Goal: Communication & Community: Answer question/provide support

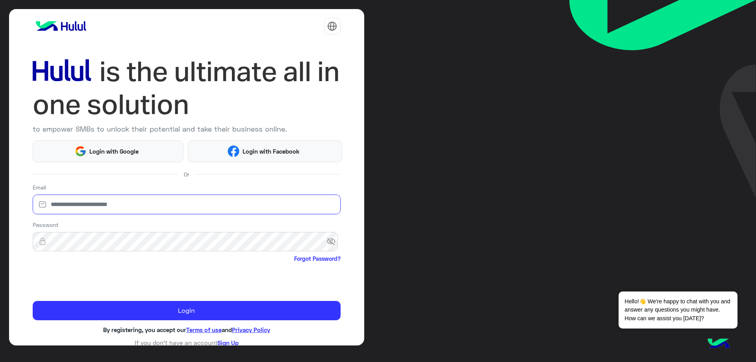
click at [75, 204] on input "email" at bounding box center [187, 204] width 308 height 20
type input "**********"
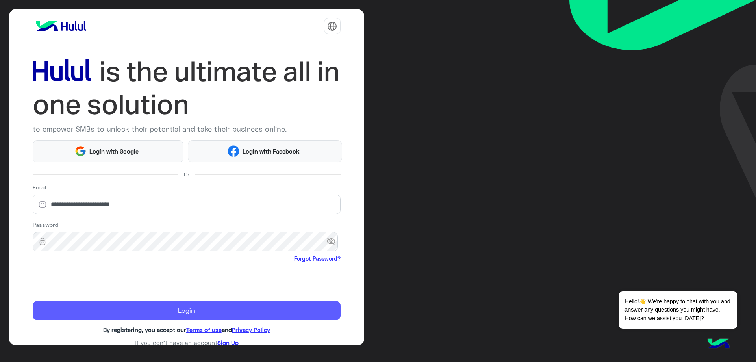
click at [174, 313] on button "Login" at bounding box center [187, 311] width 308 height 20
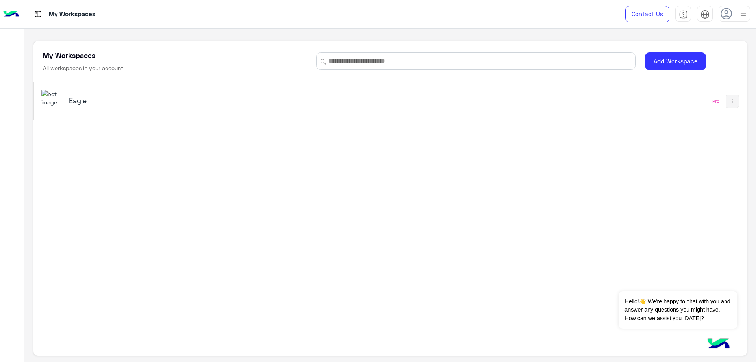
click at [78, 115] on div "Eagle Pro" at bounding box center [390, 100] width 712 height 37
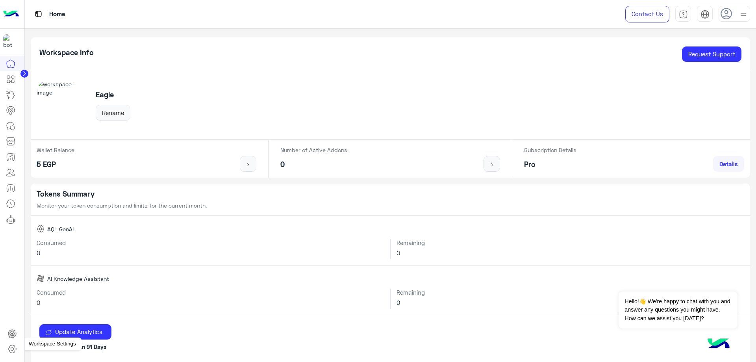
click at [15, 347] on icon at bounding box center [11, 348] width 9 height 9
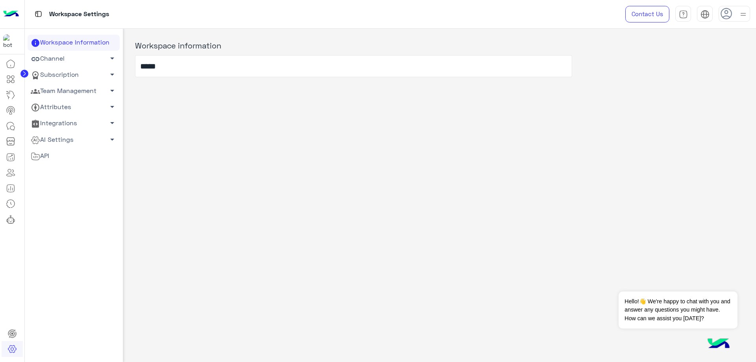
click at [73, 92] on link "Team Management arrow_drop_down" at bounding box center [74, 91] width 92 height 16
click at [81, 111] on link "Team Members" at bounding box center [74, 106] width 92 height 14
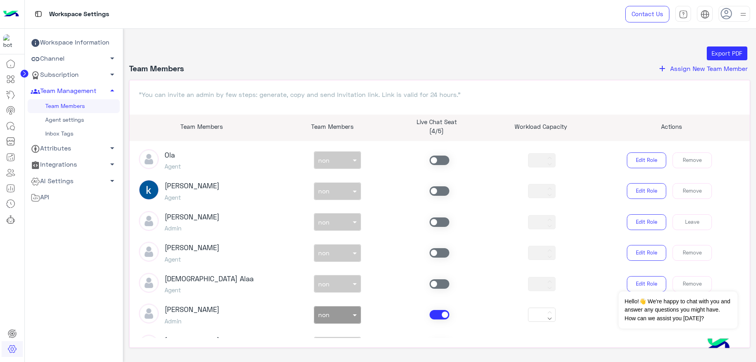
scroll to position [157, 0]
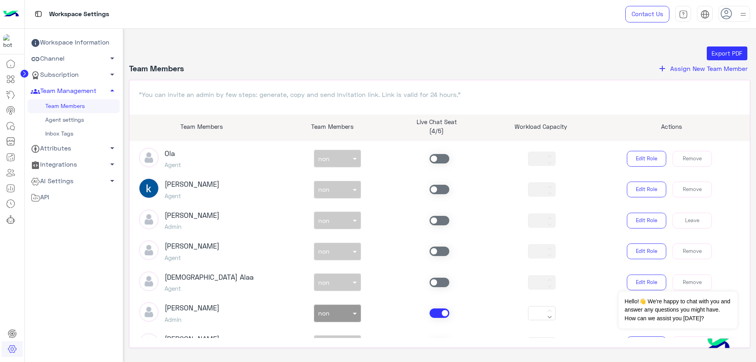
click at [432, 220] on span at bounding box center [439, 220] width 20 height 9
click at [328, 215] on div "non × non" at bounding box center [337, 220] width 102 height 18
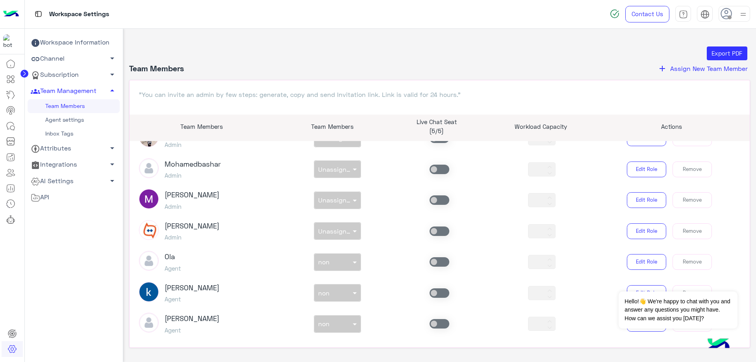
scroll to position [0, 0]
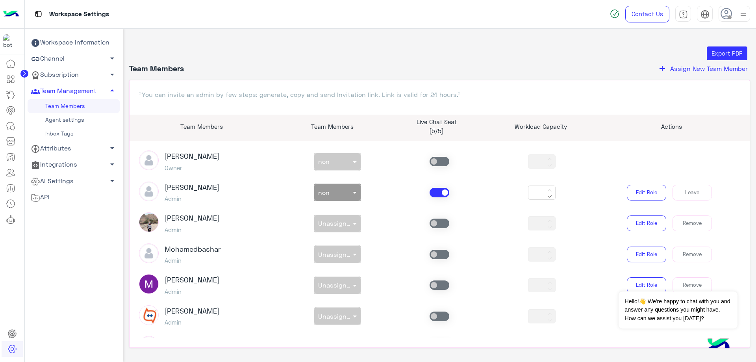
click at [341, 188] on div at bounding box center [337, 190] width 46 height 9
click at [339, 241] on span "customer support" at bounding box center [340, 239] width 47 height 7
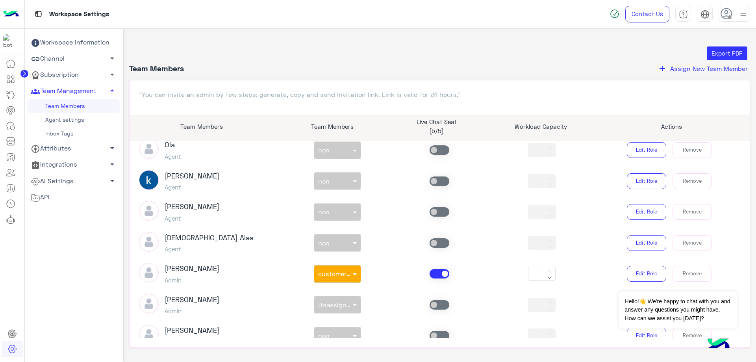
scroll to position [275, 0]
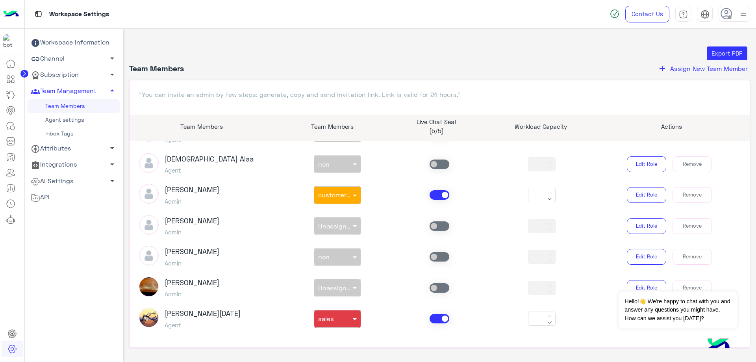
click at [438, 192] on span at bounding box center [439, 194] width 20 height 9
click at [435, 314] on span at bounding box center [439, 318] width 20 height 9
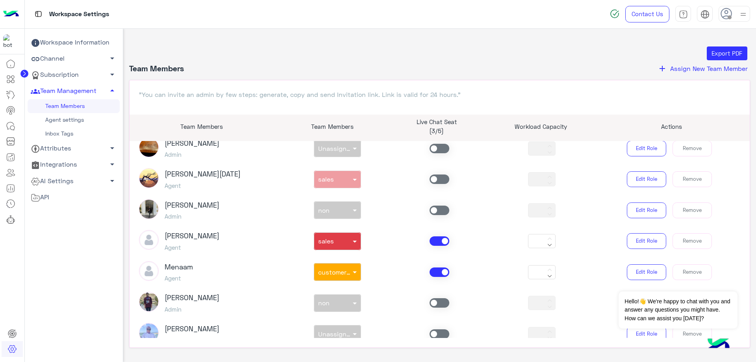
scroll to position [433, 0]
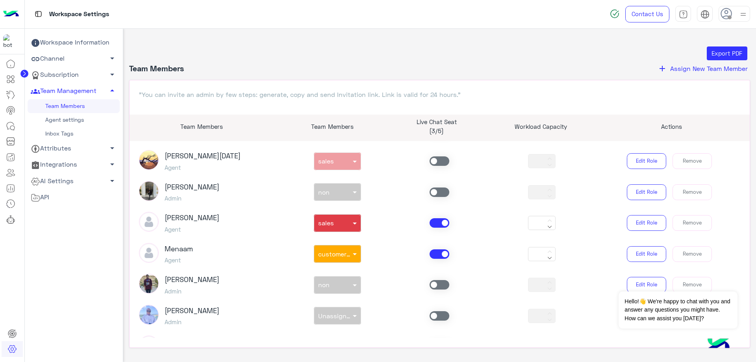
click at [433, 255] on span at bounding box center [439, 253] width 20 height 9
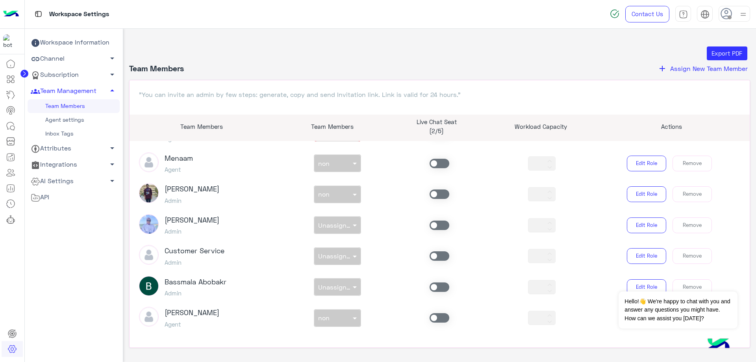
scroll to position [524, 0]
drag, startPoint x: 434, startPoint y: 318, endPoint x: 344, endPoint y: 311, distance: 90.8
click at [434, 317] on span at bounding box center [439, 316] width 20 height 9
click at [338, 319] on div at bounding box center [337, 315] width 46 height 9
click at [337, 301] on span "customer support" at bounding box center [340, 301] width 47 height 7
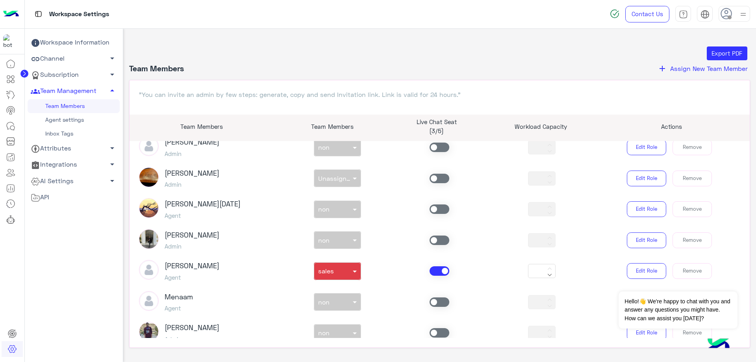
scroll to position [366, 0]
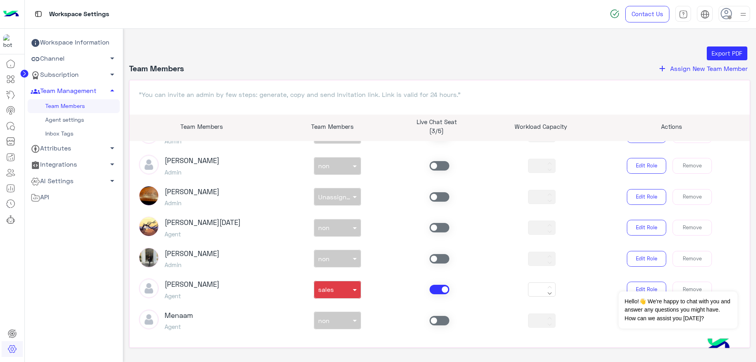
click at [436, 287] on span at bounding box center [439, 289] width 20 height 9
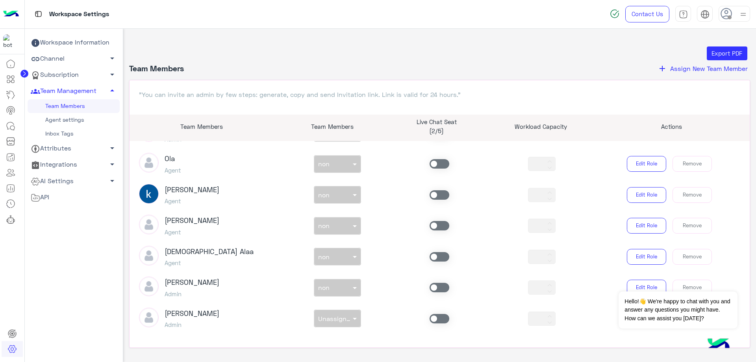
scroll to position [170, 0]
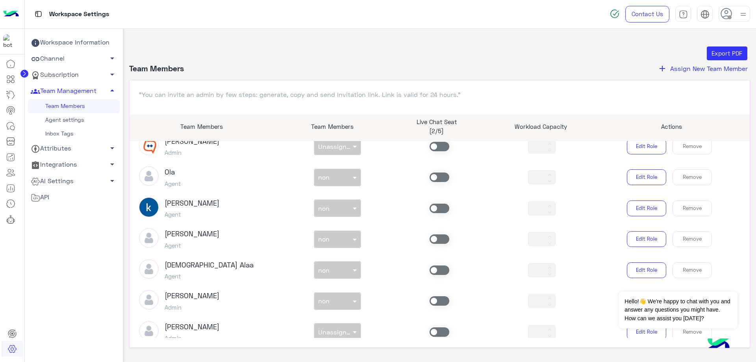
click at [434, 238] on span at bounding box center [439, 238] width 20 height 9
click at [339, 237] on div at bounding box center [337, 237] width 46 height 9
click at [338, 272] on div "sales" at bounding box center [336, 271] width 47 height 15
click at [437, 210] on span at bounding box center [439, 207] width 20 height 9
click at [327, 207] on input "text" at bounding box center [328, 206] width 20 height 8
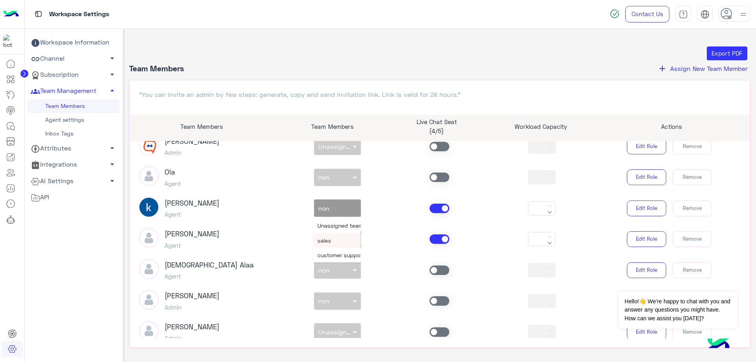
click at [339, 236] on div "sales" at bounding box center [336, 240] width 47 height 15
click at [12, 126] on icon at bounding box center [10, 125] width 9 height 9
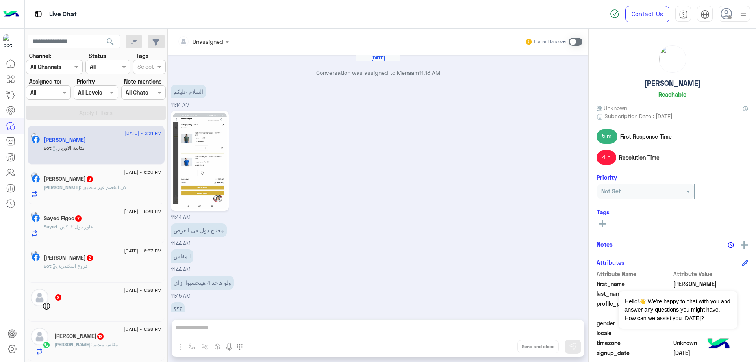
scroll to position [440, 0]
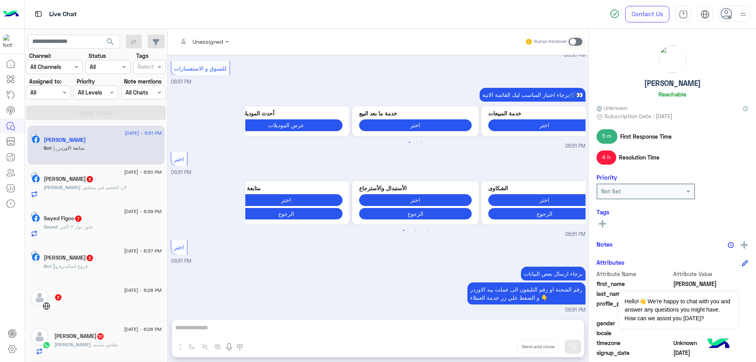
click at [55, 85] on div "Assigned on All" at bounding box center [48, 92] width 44 height 14
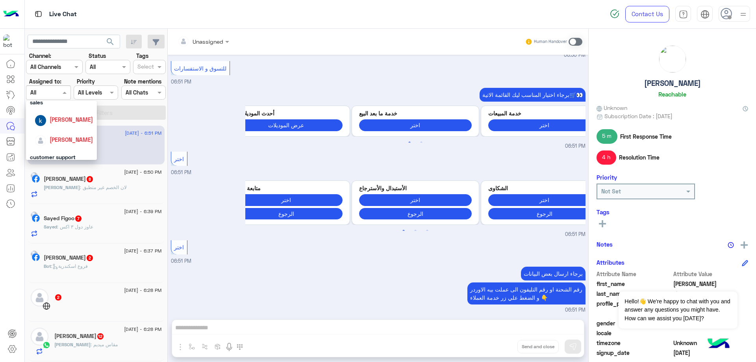
scroll to position [85, 0]
click at [62, 133] on span "[PERSON_NAME]" at bounding box center [71, 129] width 43 height 7
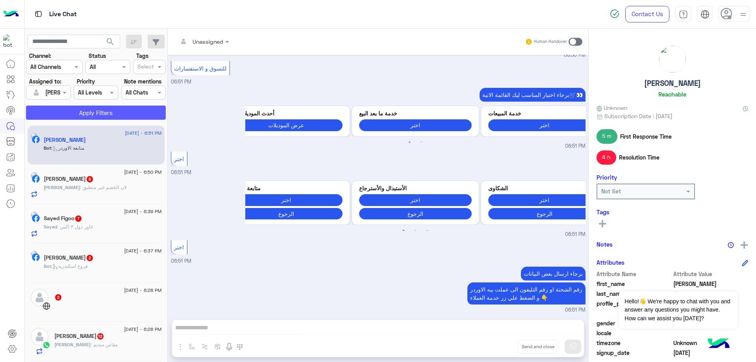
click at [111, 117] on button "Apply Filters" at bounding box center [96, 112] width 140 height 14
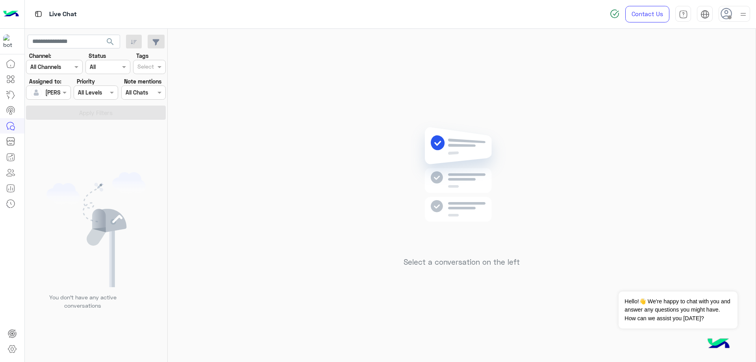
click at [736, 10] on div at bounding box center [733, 14] width 31 height 16
click at [708, 63] on label "Online" at bounding box center [701, 60] width 86 height 14
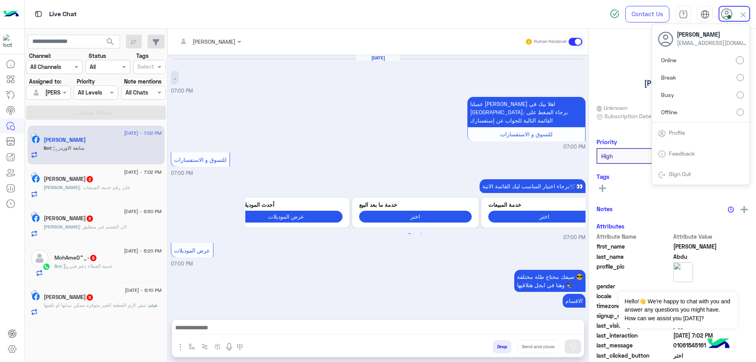
scroll to position [713, 0]
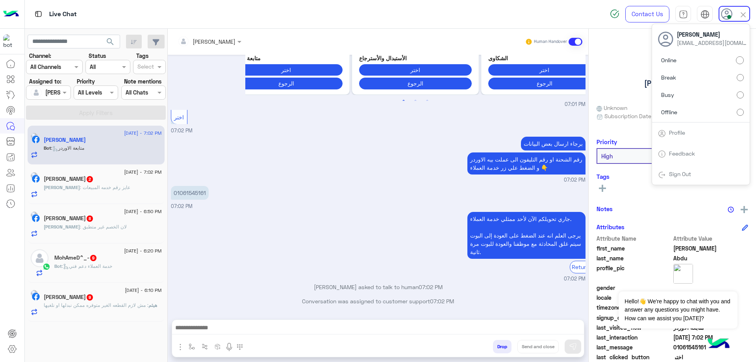
click at [118, 297] on div "[PERSON_NAME] 9" at bounding box center [103, 298] width 118 height 8
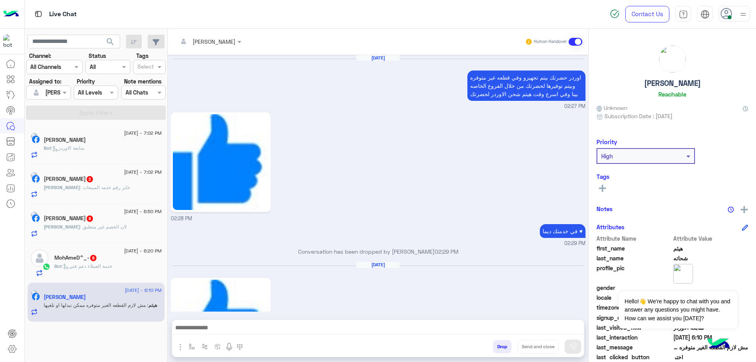
scroll to position [657, 0]
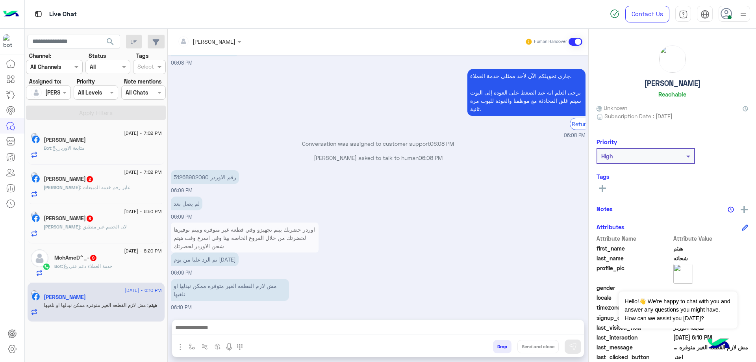
click at [191, 175] on p "51268902090 رقم الاوردر" at bounding box center [205, 177] width 68 height 14
copy p "51268902090"
click at [235, 335] on div at bounding box center [378, 330] width 412 height 20
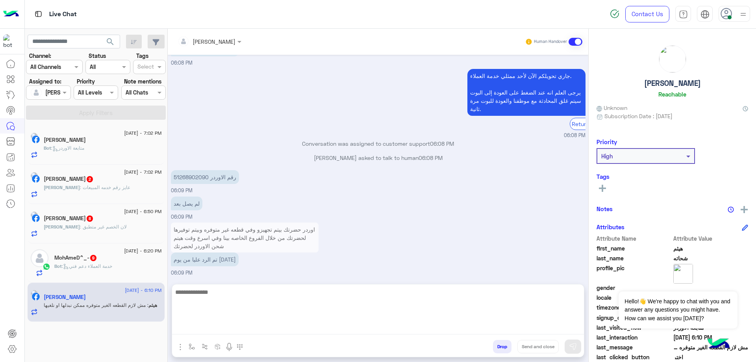
click at [240, 325] on textarea at bounding box center [378, 310] width 412 height 47
type textarea "**********"
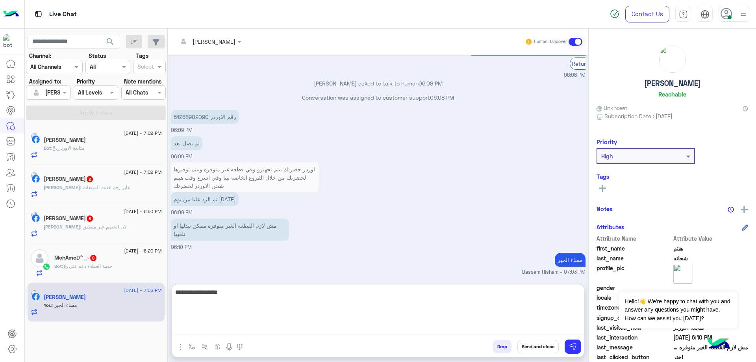
scroll to position [732, 0]
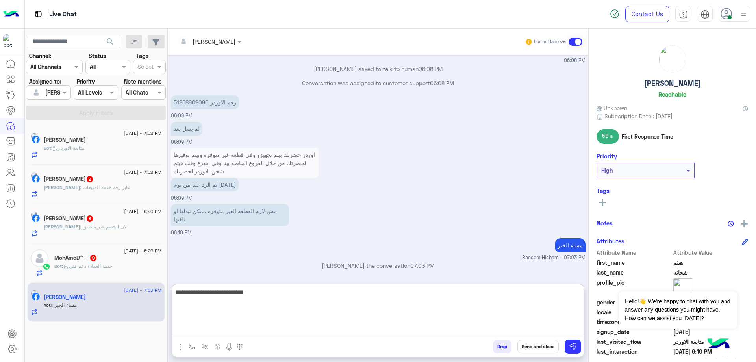
type textarea "**********"
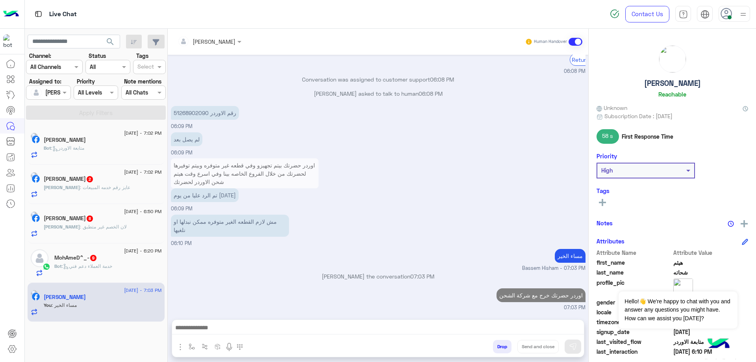
scroll to position [721, 0]
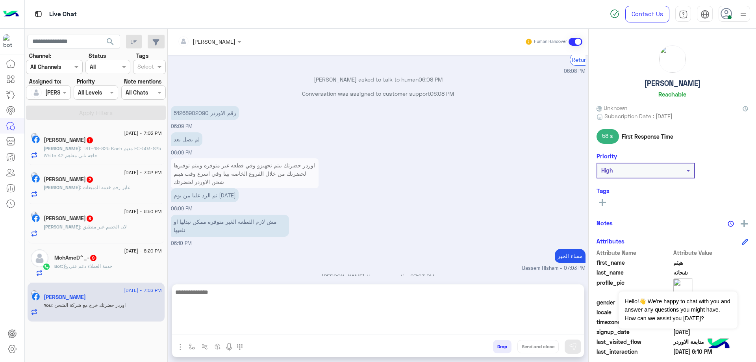
click at [446, 324] on textarea at bounding box center [378, 310] width 412 height 47
paste textarea "**********"
type textarea "**********"
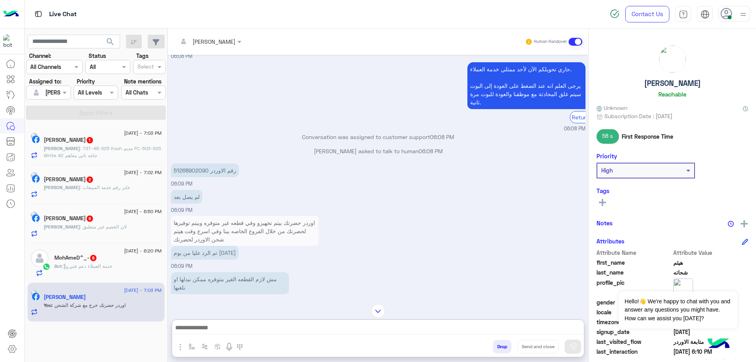
click at [187, 168] on p "51268902090 رقم الاوردر" at bounding box center [205, 170] width 68 height 14
click at [187, 168] on div "[DATE] اوردر حضرتك بيتم تجهيزو وفي قطعه غير متوفره وبيتم توفيرها لحضرتك من خلال…" at bounding box center [378, 175] width 420 height 241
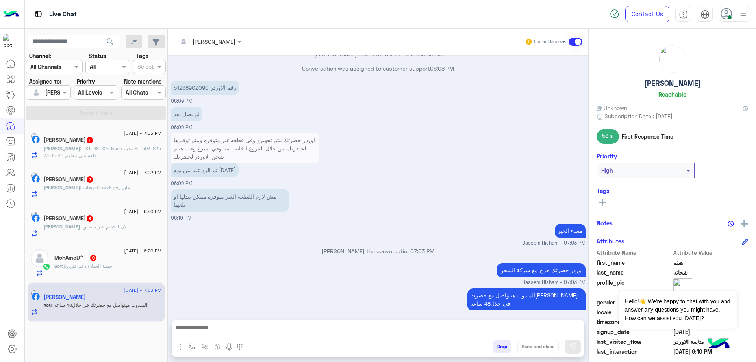
click at [183, 84] on p "51268902090 رقم الاوردر" at bounding box center [205, 88] width 68 height 14
copy p "51268902090"
click at [505, 349] on button "Drop" at bounding box center [502, 346] width 18 height 13
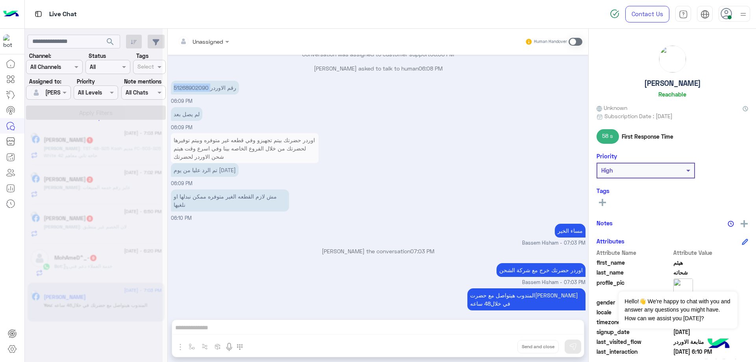
scroll to position [761, 0]
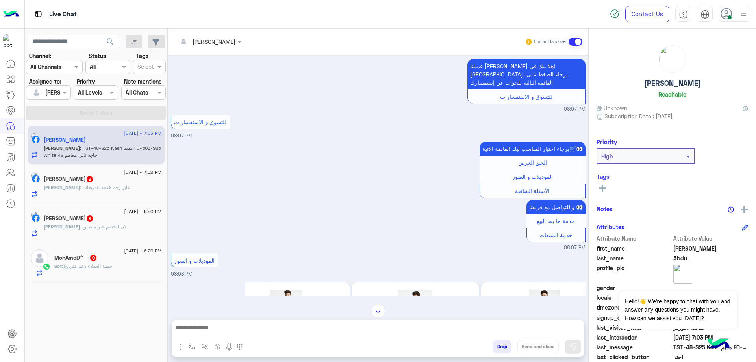
scroll to position [335, 0]
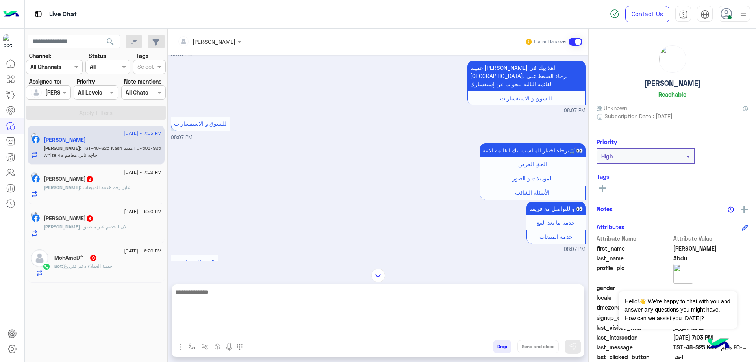
click at [230, 333] on textarea at bounding box center [378, 310] width 412 height 47
type textarea "**********"
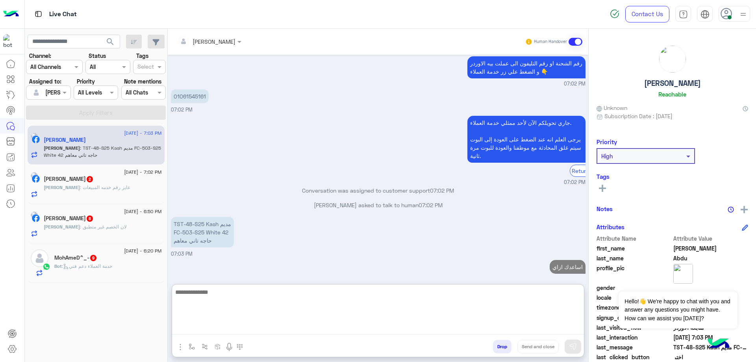
scroll to position [1851, 0]
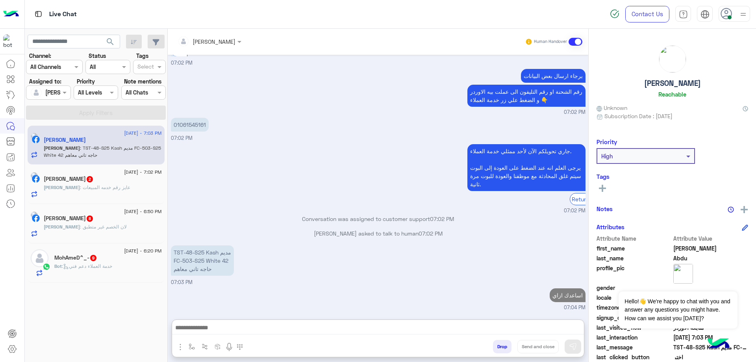
click at [86, 176] on h5 "[PERSON_NAME] 2" at bounding box center [69, 179] width 50 height 7
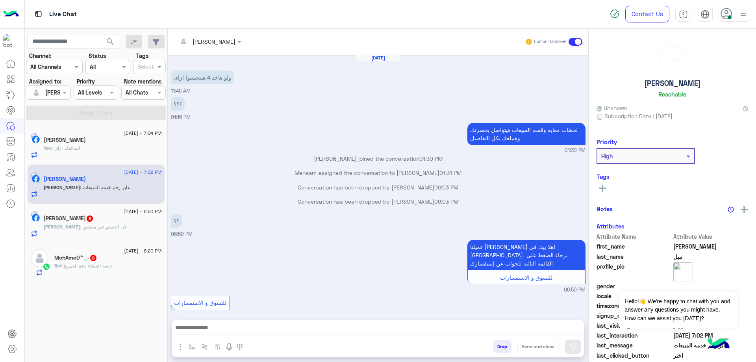
scroll to position [391, 0]
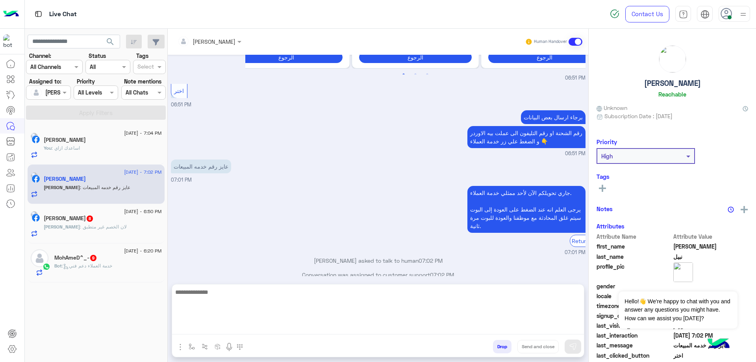
click at [255, 326] on textarea at bounding box center [378, 310] width 412 height 47
paste textarea "**********"
type textarea "**********"
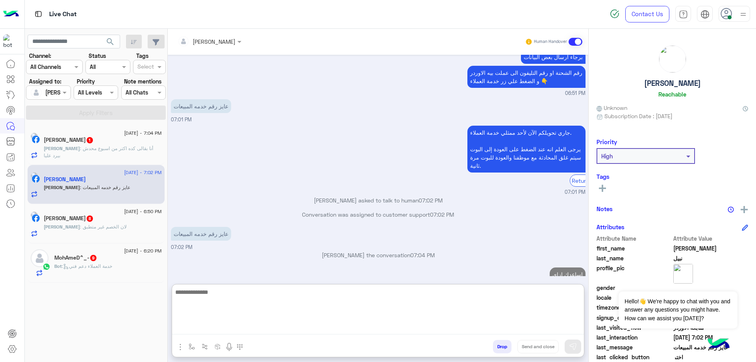
scroll to position [466, 0]
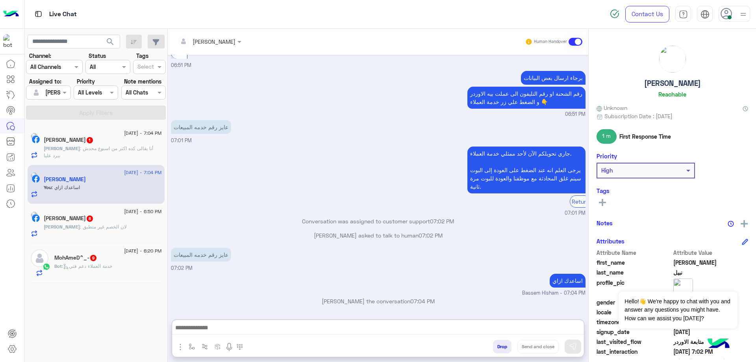
click at [105, 213] on div "[DATE] - 6:50 PM" at bounding box center [103, 212] width 118 height 5
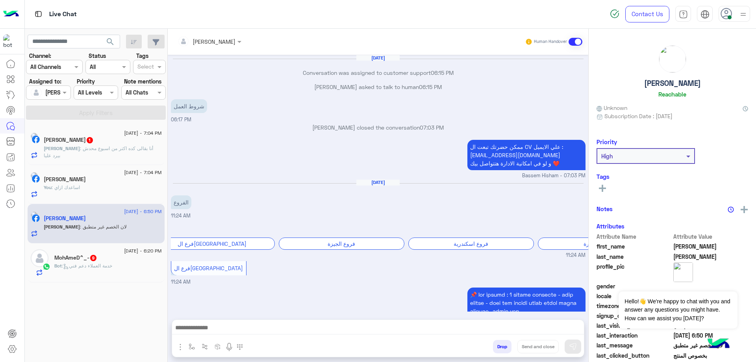
scroll to position [658, 0]
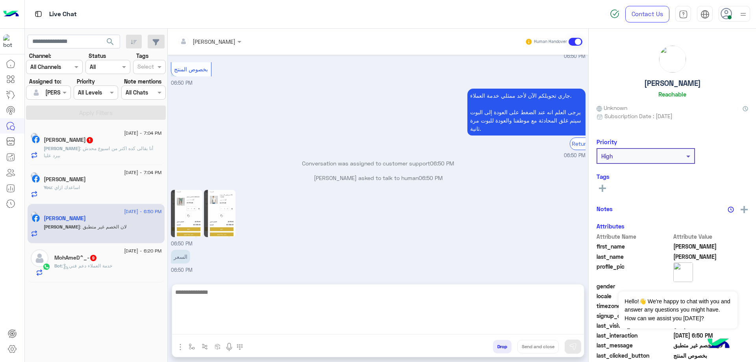
click at [220, 323] on textarea at bounding box center [378, 310] width 412 height 47
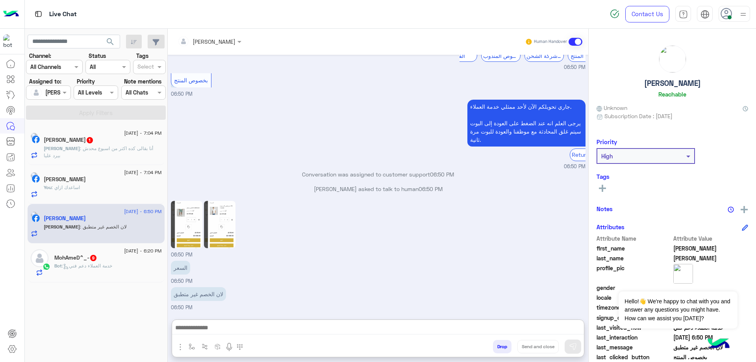
click at [196, 204] on img at bounding box center [186, 224] width 31 height 47
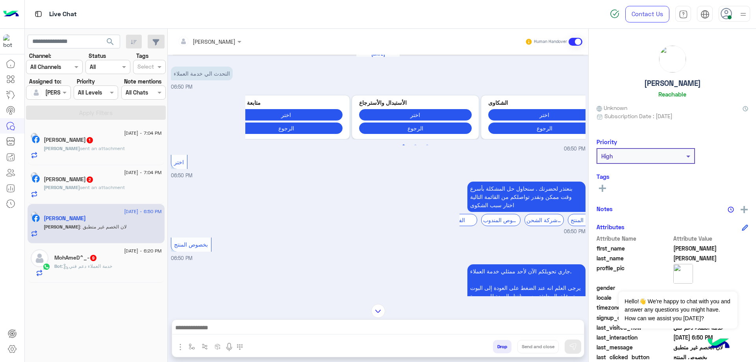
scroll to position [1431, 0]
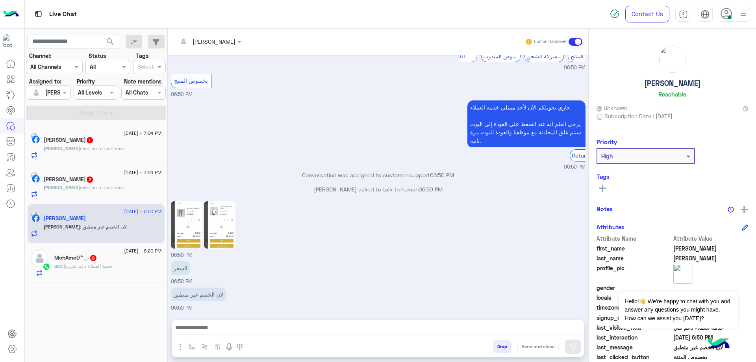
click at [213, 228] on img at bounding box center [219, 224] width 31 height 47
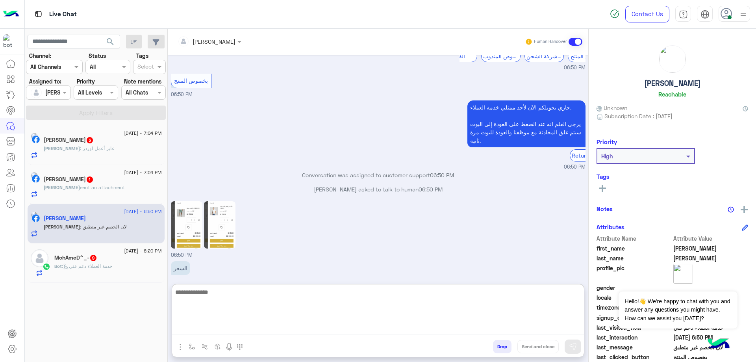
click at [201, 325] on textarea at bounding box center [378, 310] width 412 height 47
type textarea "**********"
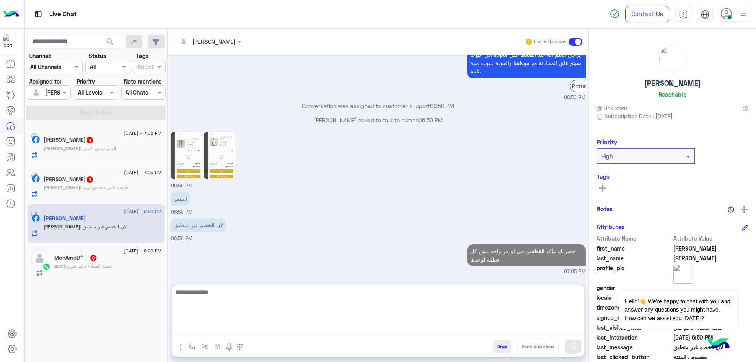
scroll to position [1514, 0]
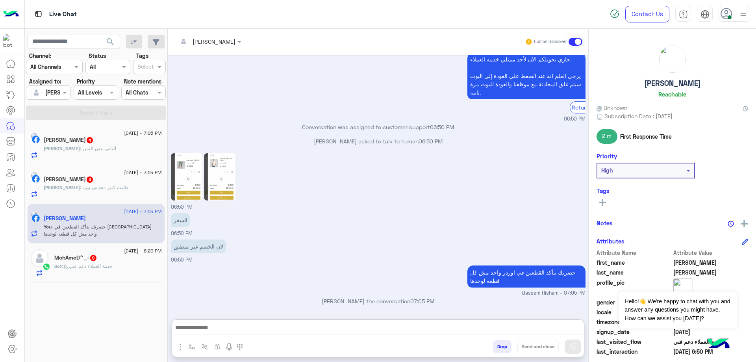
click at [96, 257] on span "9" at bounding box center [93, 258] width 6 height 6
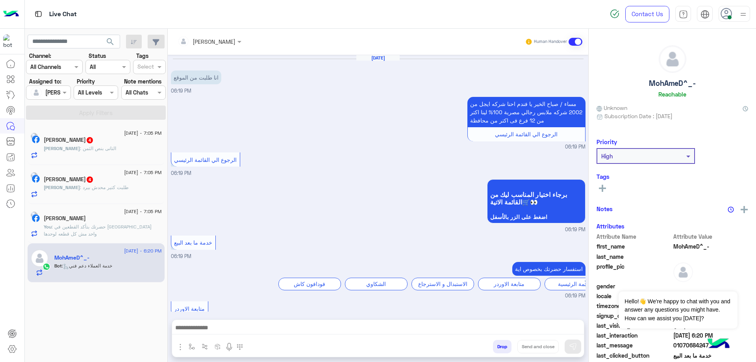
scroll to position [548, 0]
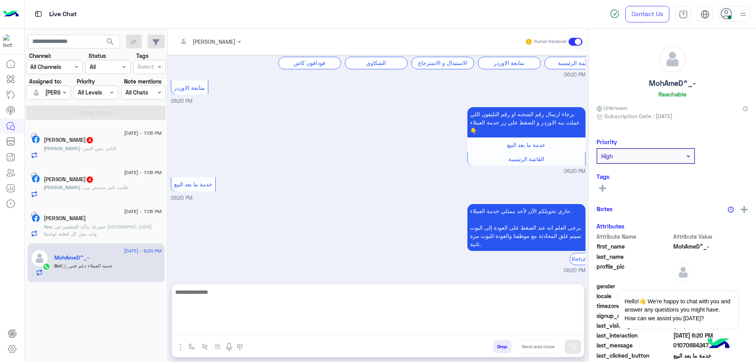
click at [268, 328] on textarea at bounding box center [378, 310] width 412 height 47
paste textarea "**********"
type textarea "**********"
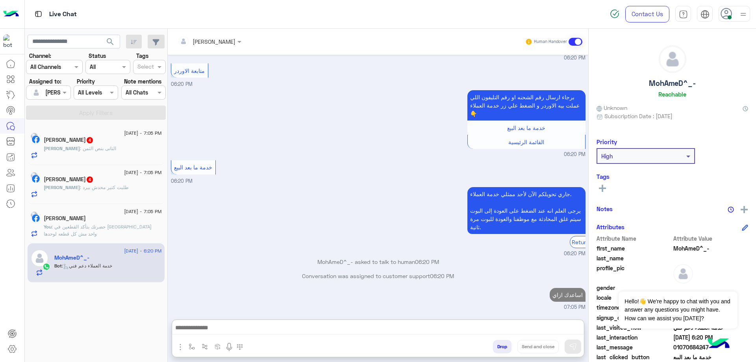
click at [105, 194] on div "[PERSON_NAME] : طلبت كتير محدش بيرد" at bounding box center [103, 191] width 118 height 14
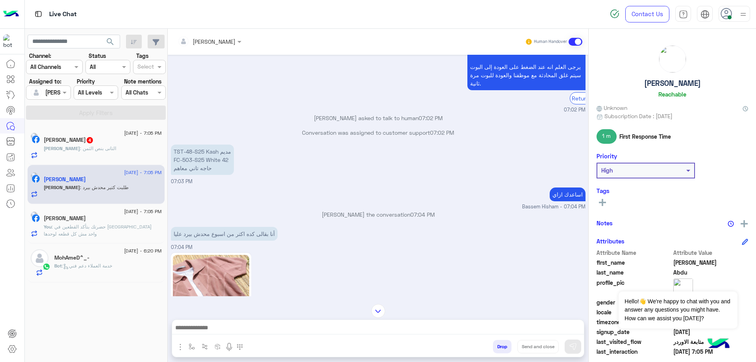
scroll to position [683, 0]
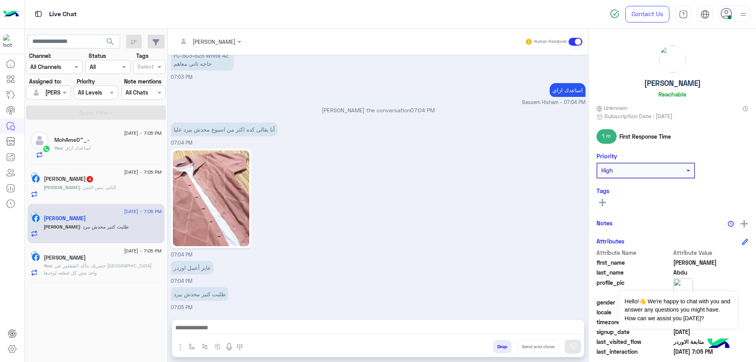
click at [669, 83] on h5 "[PERSON_NAME]" at bounding box center [672, 83] width 57 height 9
copy h5 "[PERSON_NAME]"
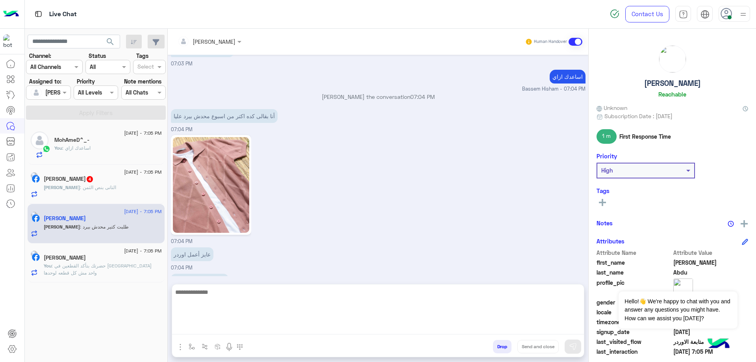
click at [280, 324] on textarea at bounding box center [378, 310] width 412 height 47
type textarea "**********"
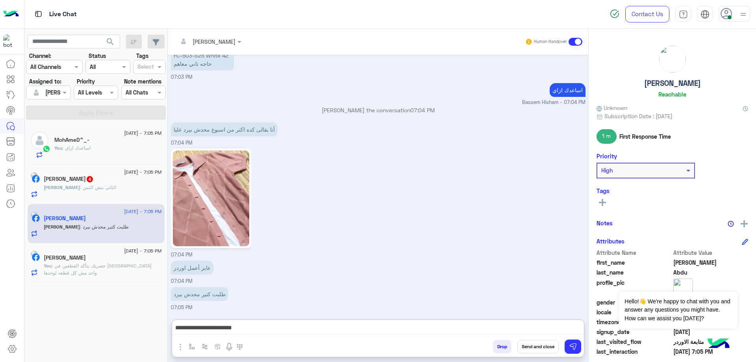
click at [665, 82] on h5 "[PERSON_NAME]" at bounding box center [672, 83] width 57 height 9
copy h5 "[PERSON_NAME]"
click at [538, 346] on button "Send and close" at bounding box center [537, 346] width 41 height 13
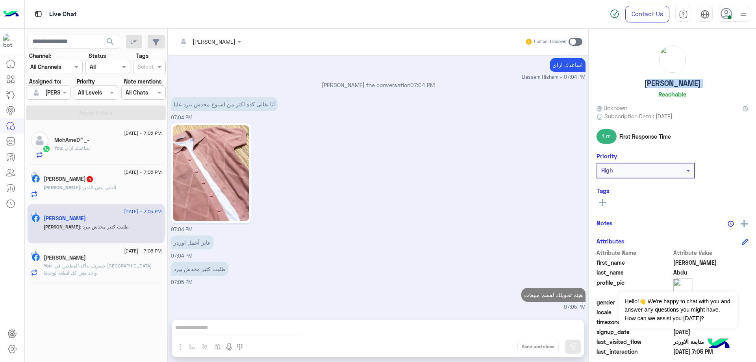
scroll to position [723, 0]
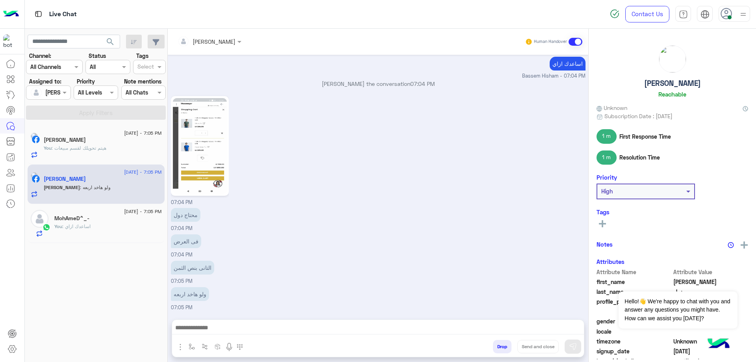
click at [58, 93] on div at bounding box center [48, 92] width 44 height 9
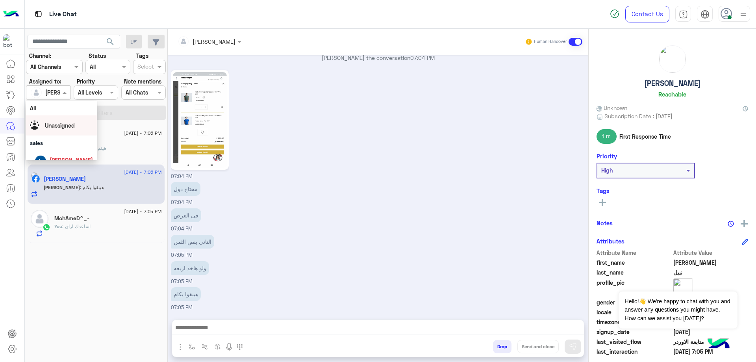
click at [65, 118] on div "Unassigned" at bounding box center [61, 125] width 71 height 20
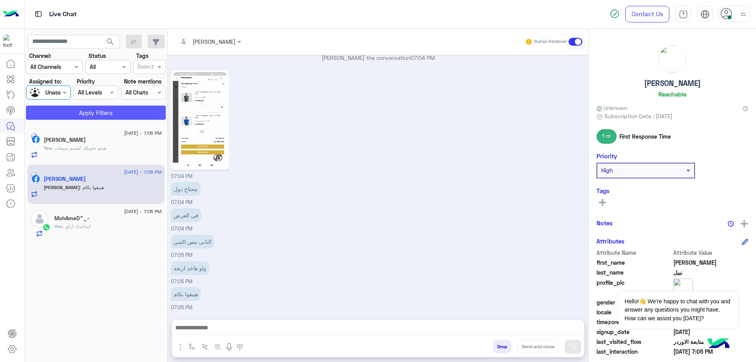
click at [91, 111] on button "Apply Filters" at bounding box center [96, 112] width 140 height 14
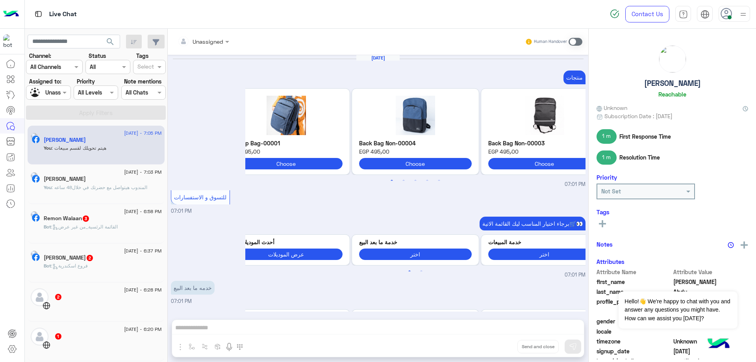
scroll to position [582, 0]
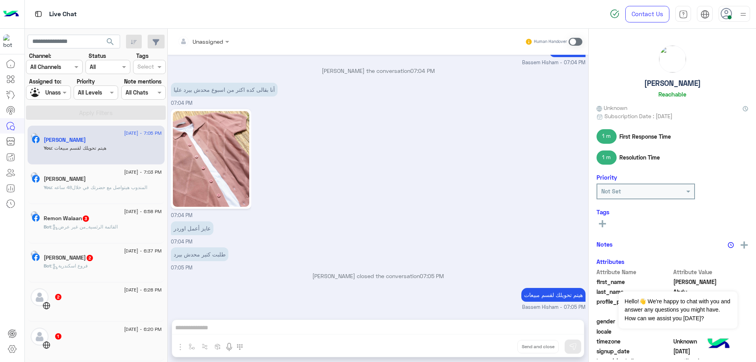
click at [572, 48] on div "Human Handover" at bounding box center [554, 42] width 58 height 14
click at [575, 42] on span at bounding box center [575, 42] width 14 height 8
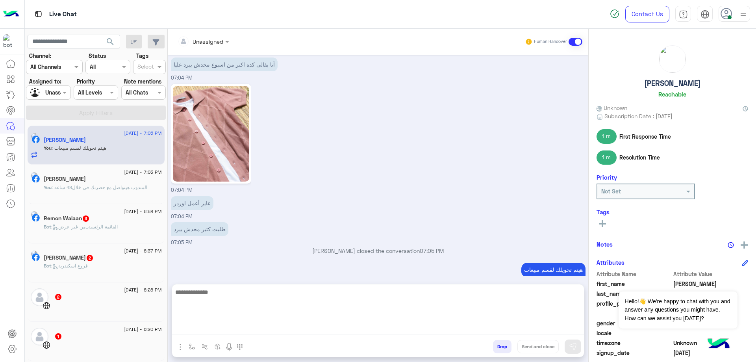
click at [254, 324] on textarea at bounding box center [378, 310] width 412 height 47
type textarea "*****"
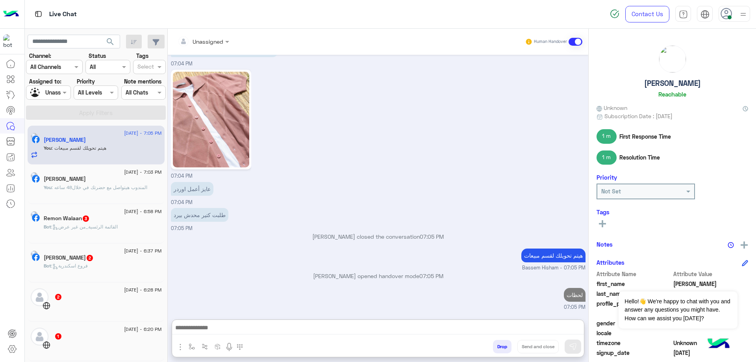
click at [213, 39] on div at bounding box center [203, 41] width 59 height 9
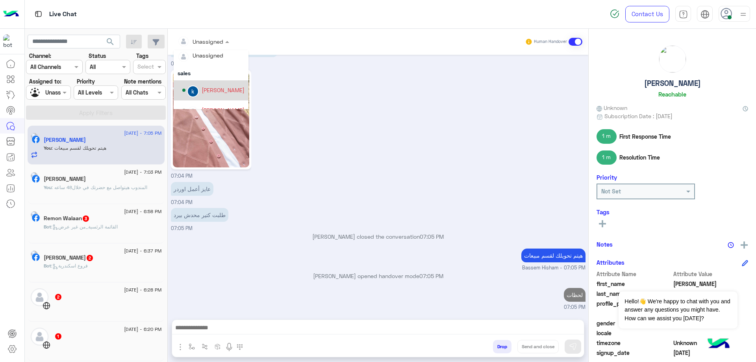
scroll to position [0, 0]
click at [216, 91] on div "[PERSON_NAME]" at bounding box center [222, 94] width 43 height 8
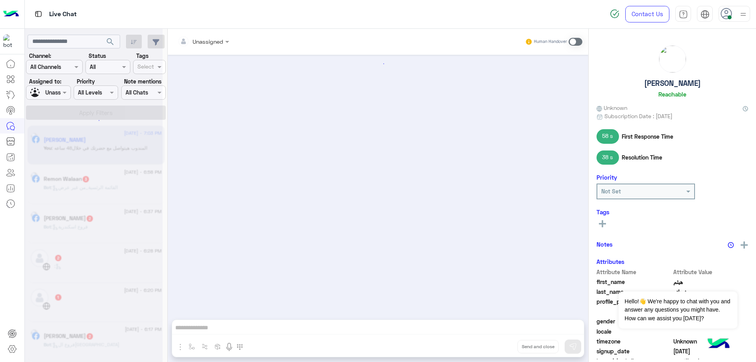
click at [50, 92] on div at bounding box center [94, 184] width 138 height 362
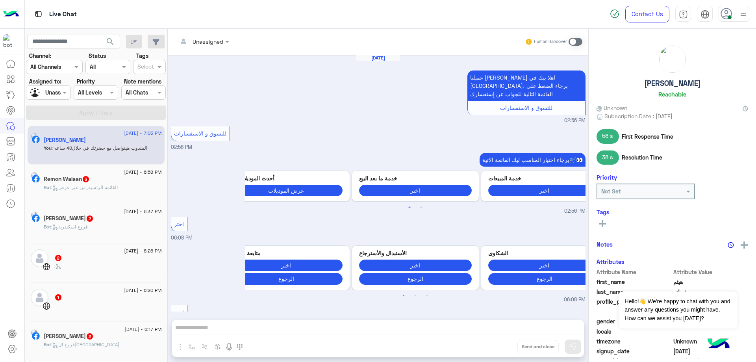
scroll to position [442, 0]
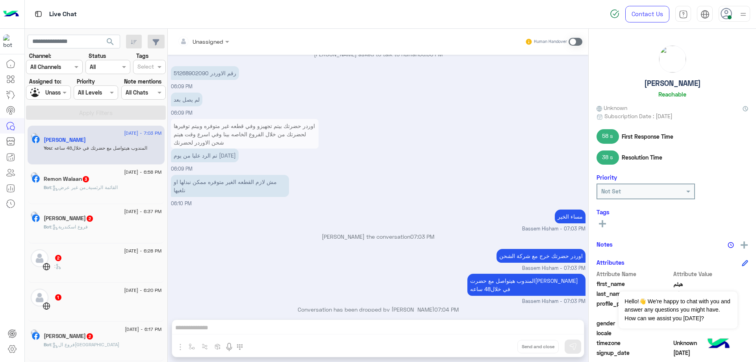
click at [50, 93] on div at bounding box center [48, 92] width 44 height 9
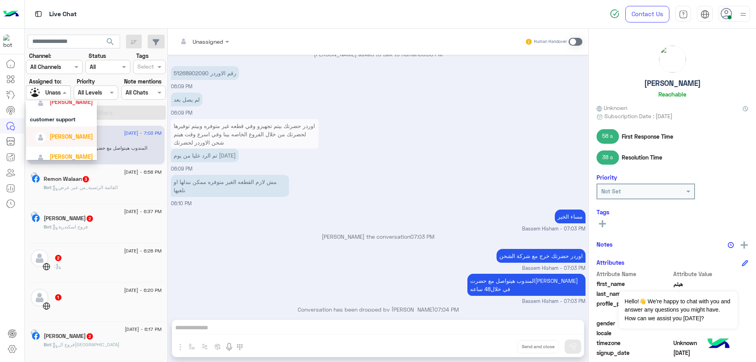
scroll to position [79, 0]
click at [63, 136] on span "[PERSON_NAME]" at bounding box center [71, 136] width 43 height 7
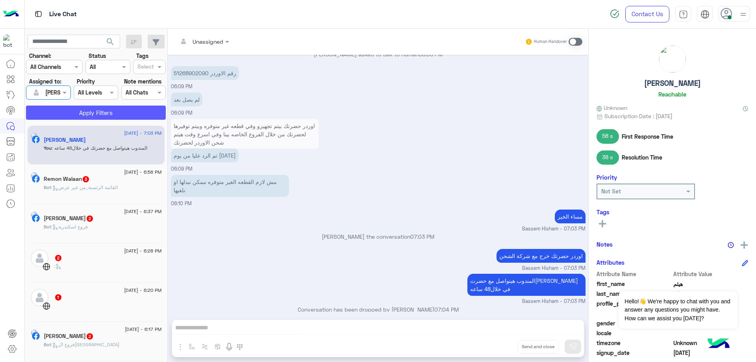
click at [99, 110] on button "Apply Filters" at bounding box center [96, 112] width 140 height 14
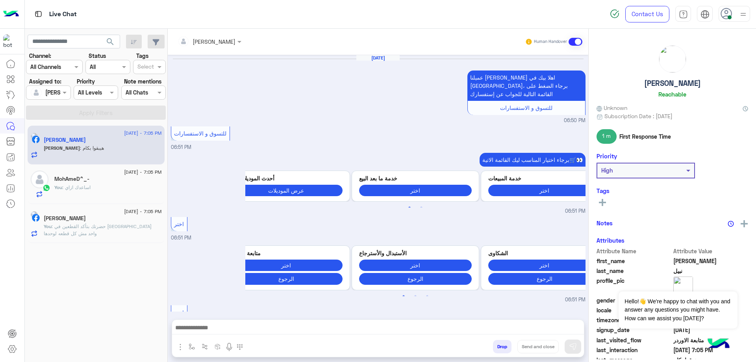
scroll to position [504, 0]
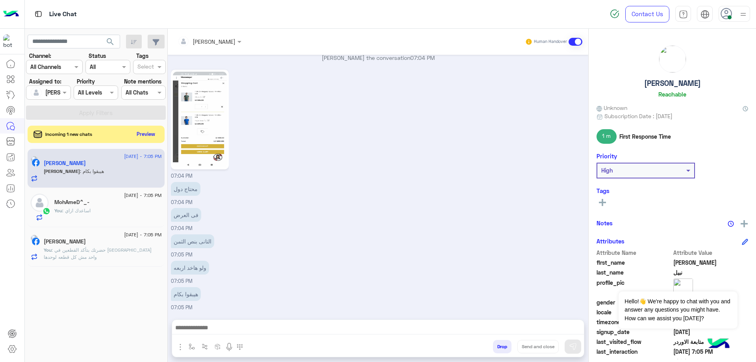
click at [111, 249] on span ": حضرتك بتأكد القطعين في [GEOGRAPHIC_DATA] واحد مش كل قطعه لوحدها" at bounding box center [98, 253] width 108 height 13
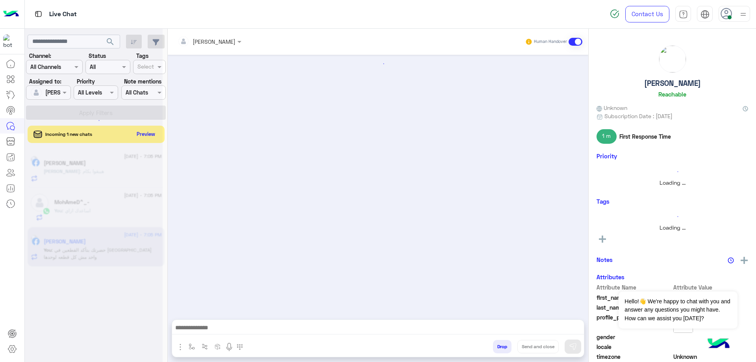
click at [96, 211] on div "You : اساعدك ازاي" at bounding box center [107, 214] width 107 height 14
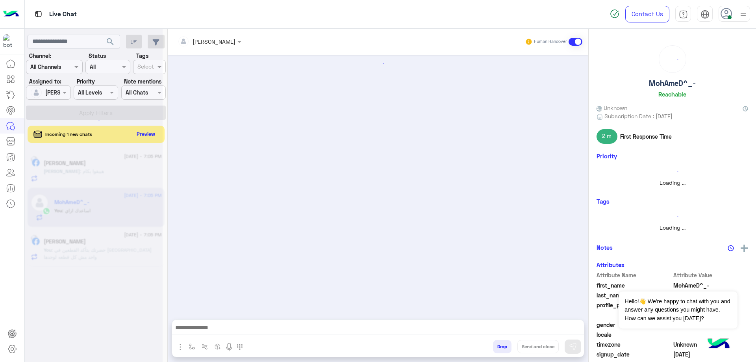
click at [96, 211] on div at bounding box center [94, 184] width 138 height 362
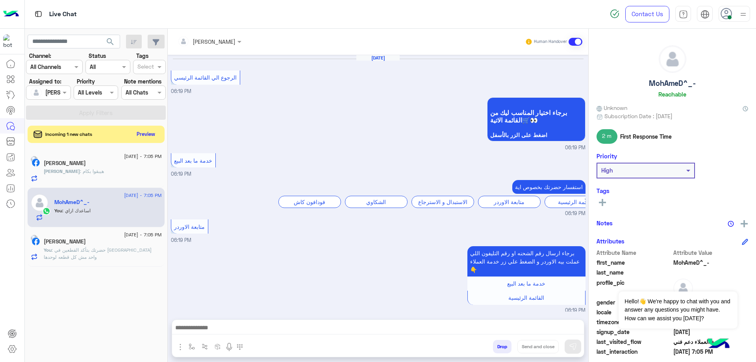
scroll to position [506, 0]
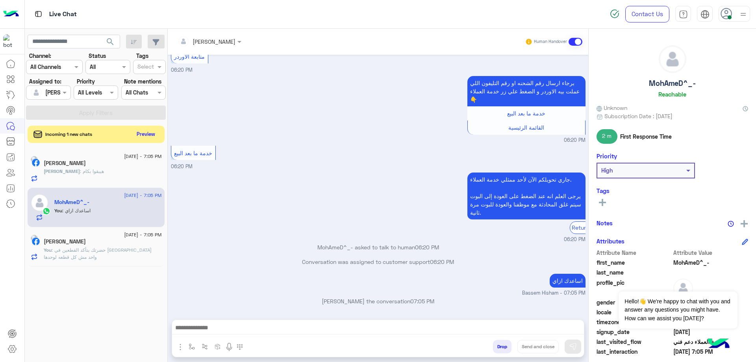
click at [103, 174] on div "[PERSON_NAME] : هيبقوا بكام" at bounding box center [103, 175] width 118 height 14
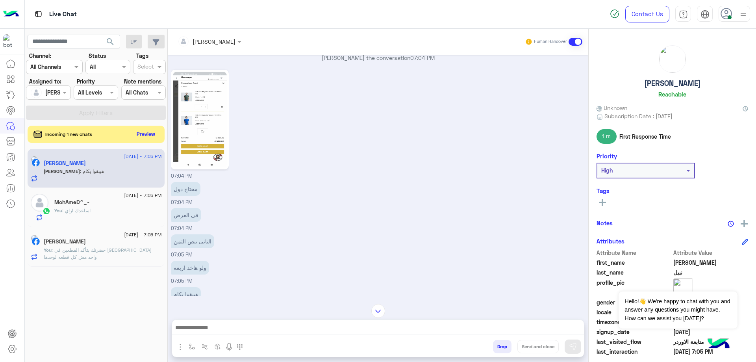
scroll to position [386, 0]
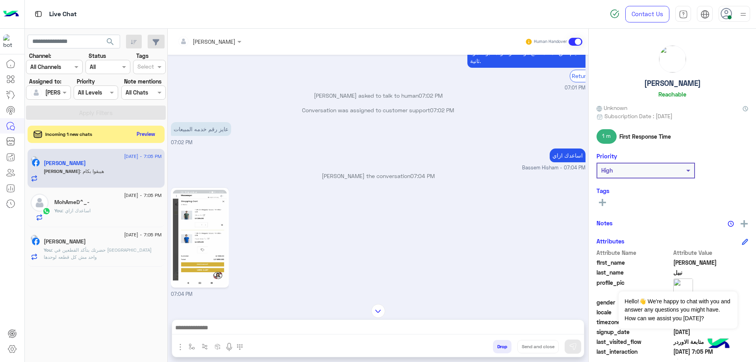
click at [662, 83] on h5 "[PERSON_NAME]" at bounding box center [672, 83] width 57 height 9
copy h5 "[PERSON_NAME]"
click at [217, 39] on input "text" at bounding box center [198, 41] width 43 height 8
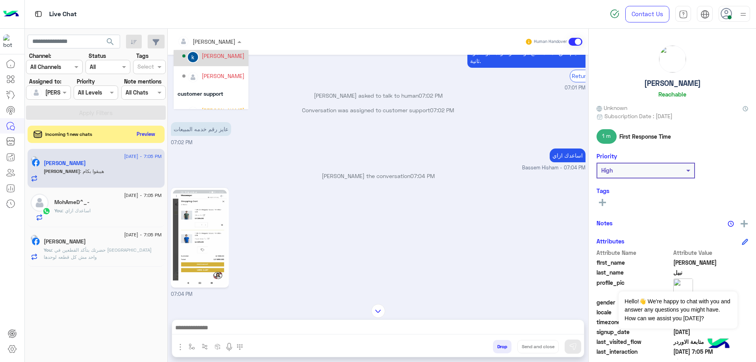
scroll to position [0, 0]
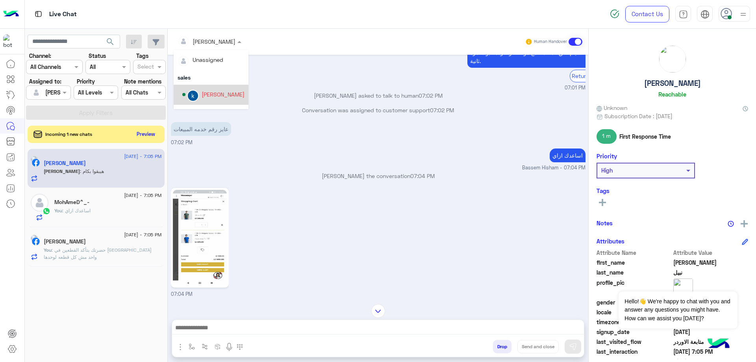
click at [222, 95] on div "[PERSON_NAME]" at bounding box center [222, 94] width 43 height 8
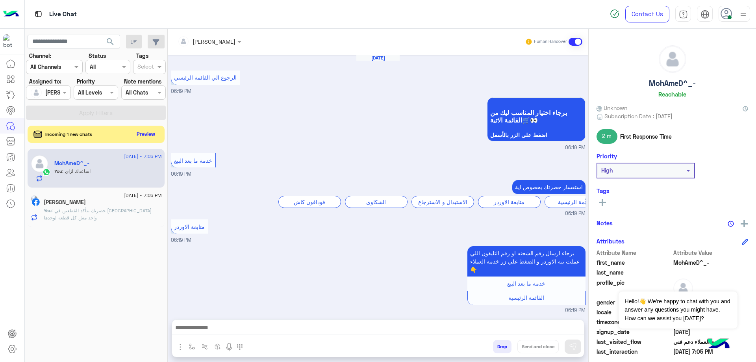
scroll to position [506, 0]
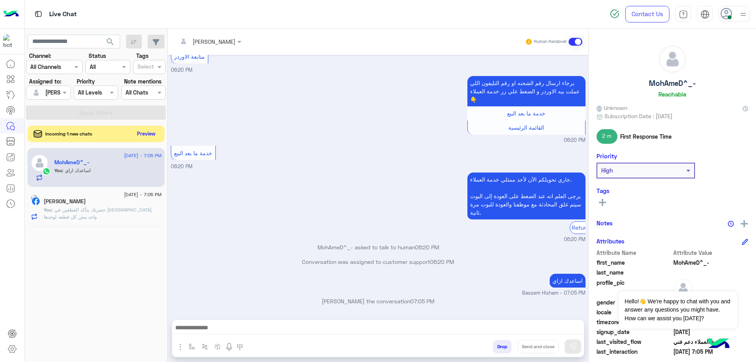
click at [142, 134] on button "Preview" at bounding box center [146, 133] width 24 height 11
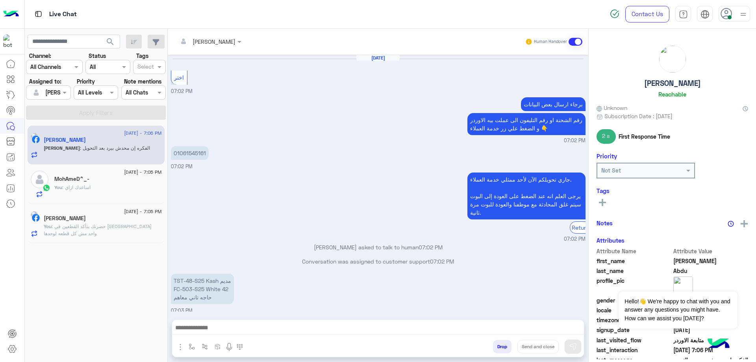
scroll to position [370, 0]
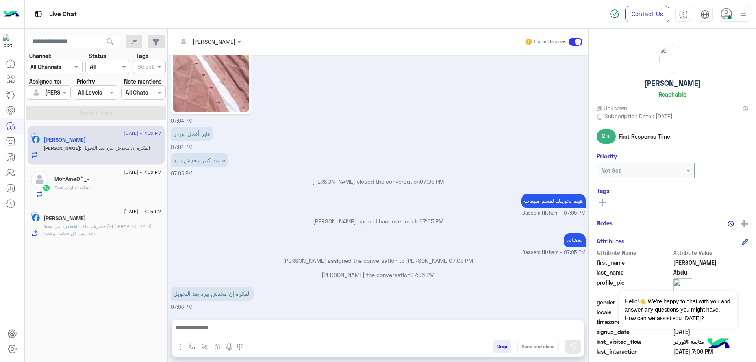
click at [199, 45] on div "[PERSON_NAME]" at bounding box center [213, 41] width 43 height 8
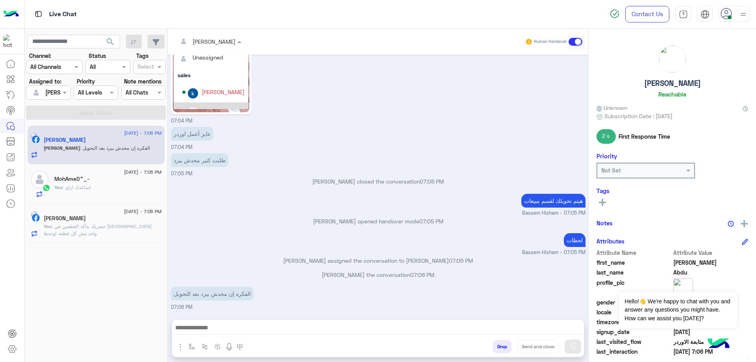
scroll to position [0, 0]
click at [222, 93] on div "[PERSON_NAME]" at bounding box center [222, 94] width 43 height 8
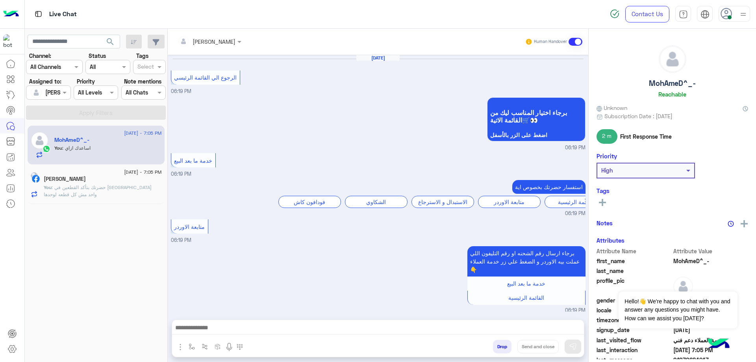
scroll to position [506, 0]
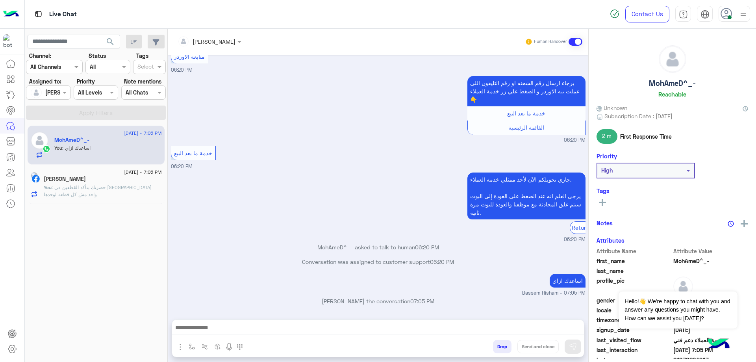
click at [127, 193] on p "You : حضرتك بتأكد القطعين في اوردر واحد مش كل قطعه لوحدها" at bounding box center [103, 191] width 118 height 14
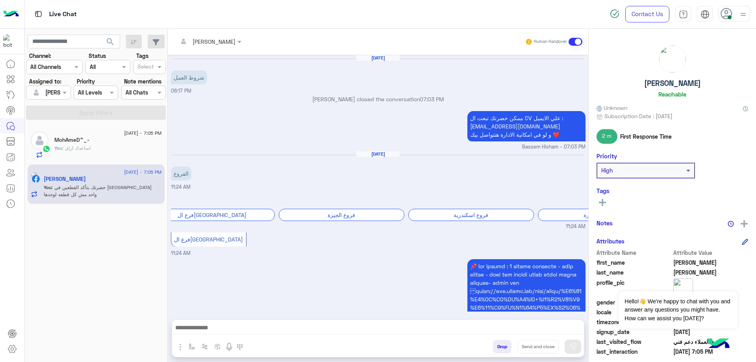
scroll to position [677, 0]
